Goal: Find specific page/section: Find specific page/section

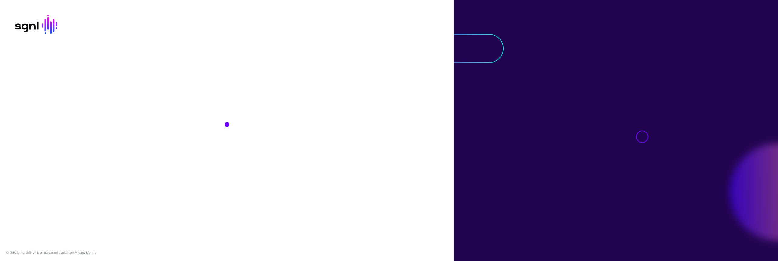
click at [539, 94] on div at bounding box center [615, 130] width 324 height 261
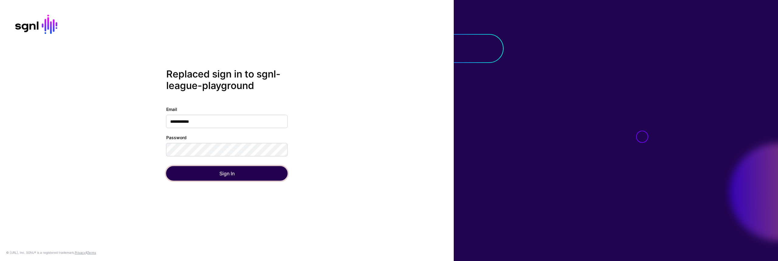
click at [270, 178] on button "Sign In" at bounding box center [226, 173] width 121 height 15
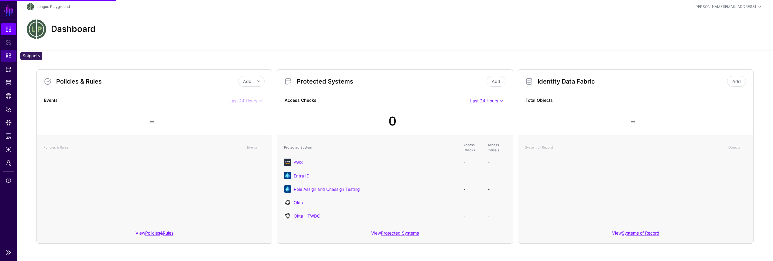
click at [10, 54] on span "Snippets" at bounding box center [8, 56] width 6 height 6
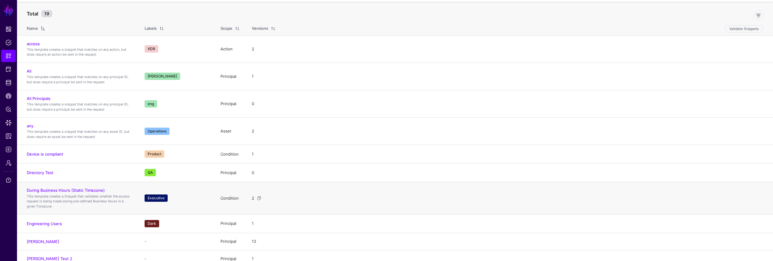
scroll to position [80, 0]
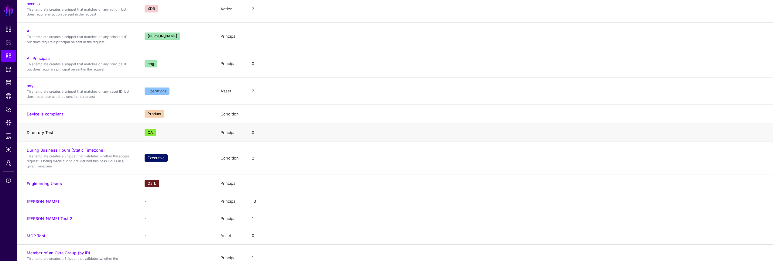
click at [45, 131] on link "Directory Test" at bounding box center [40, 132] width 27 height 5
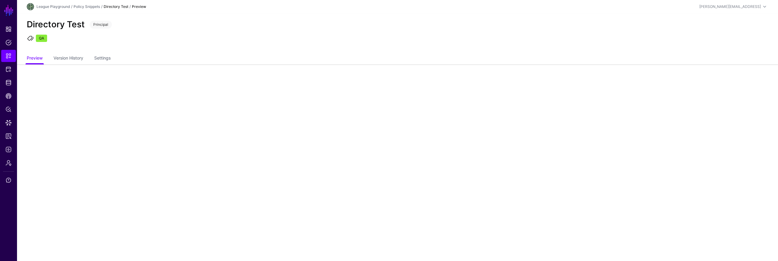
click at [619, 159] on main "SGNL Dashboard Policies Snippets Protected Systems Identity Data Fabric CAEP Hu…" at bounding box center [389, 130] width 778 height 261
click at [591, 184] on main "SGNL Dashboard Policies Snippets Protected Systems Identity Data Fabric CAEP Hu…" at bounding box center [389, 130] width 778 height 261
click at [431, 40] on ul "QA" at bounding box center [397, 39] width 743 height 9
click at [431, 35] on div "Directory Test Principal QA" at bounding box center [397, 32] width 761 height 39
click at [103, 53] on link "Settings" at bounding box center [102, 59] width 16 height 12
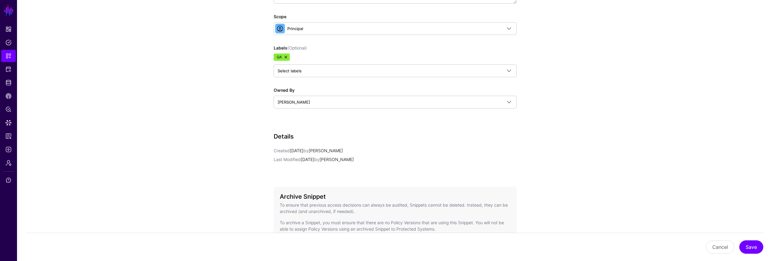
scroll to position [208, 0]
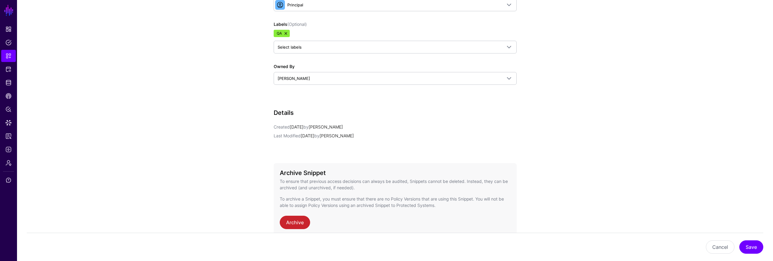
click at [681, 173] on app-snippets-details-form "**********" at bounding box center [395, 73] width 756 height 435
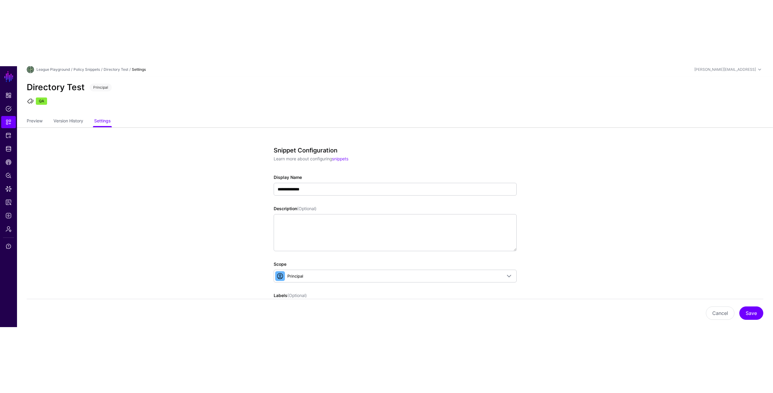
scroll to position [0, 0]
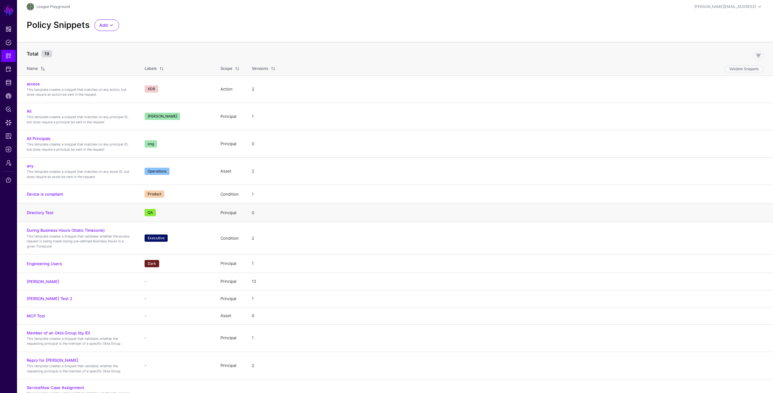
click at [335, 217] on td "0" at bounding box center [509, 213] width 527 height 19
click at [404, 24] on div "Policy Snippets Add Start from a Snippet Template Start from a Blank Snippet" at bounding box center [394, 25] width 741 height 12
click at [293, 32] on div "Policy Snippets Add Start from a Snippet Template Start from a Blank Snippet" at bounding box center [395, 27] width 756 height 29
click at [594, 116] on div "1" at bounding box center [508, 117] width 514 height 6
